Goal: Information Seeking & Learning: Understand process/instructions

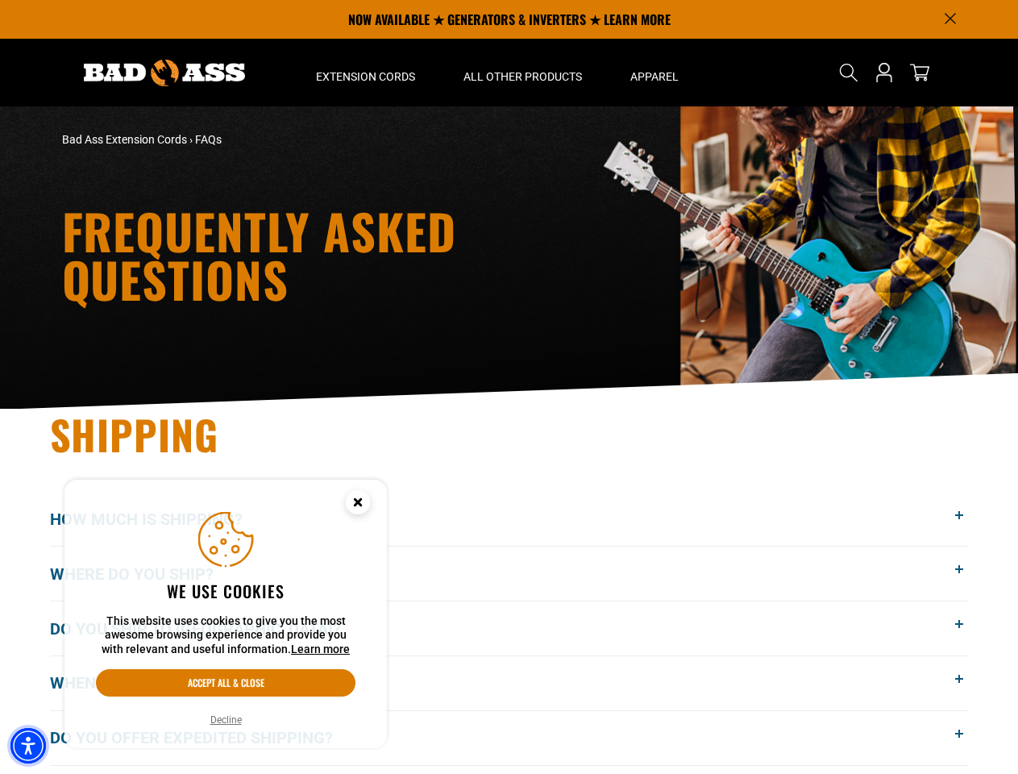
click at [28, 746] on img "Accessibility Menu" at bounding box center [27, 745] width 35 height 35
